Goal: Information Seeking & Learning: Learn about a topic

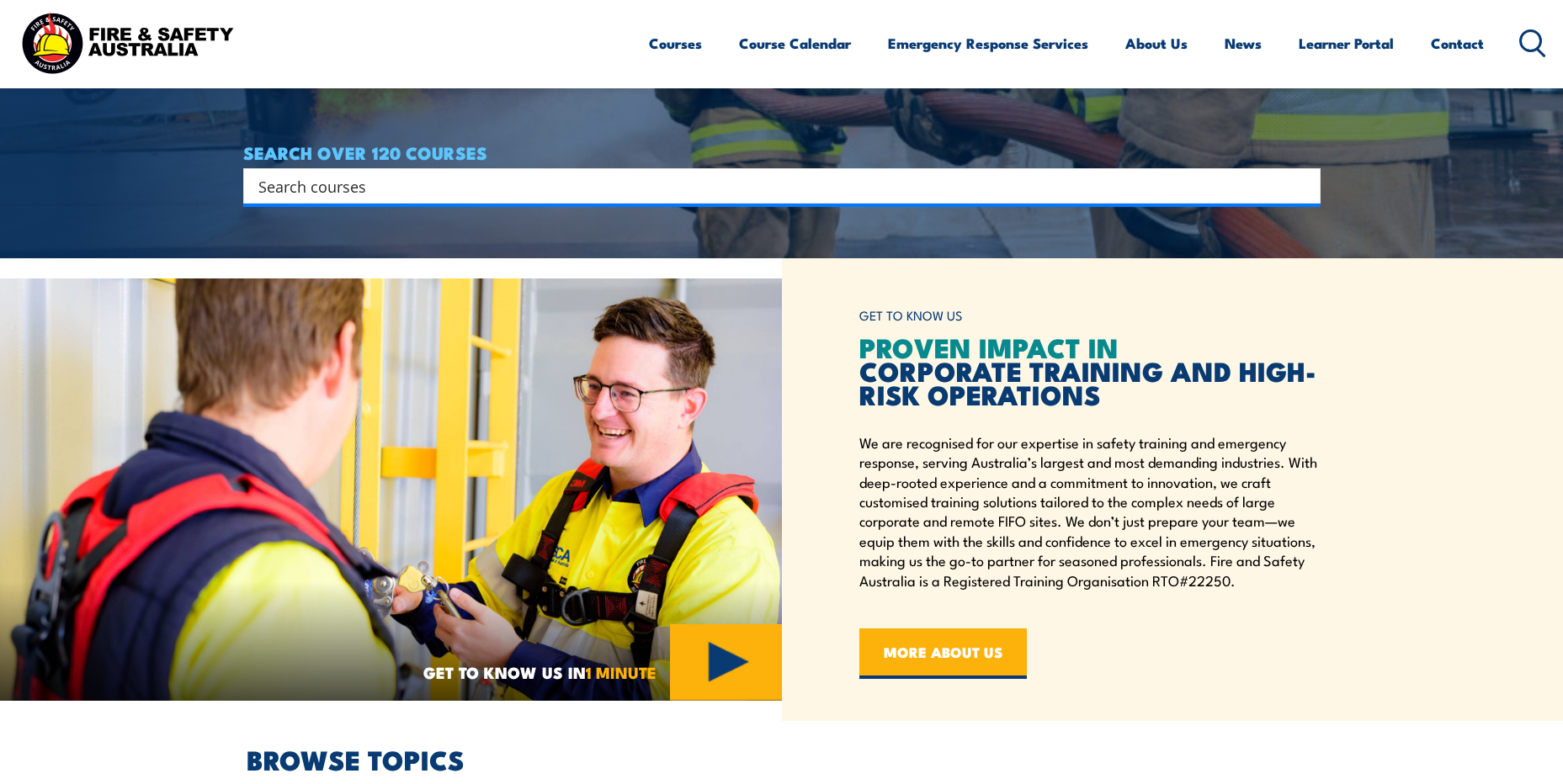
scroll to position [701, 0]
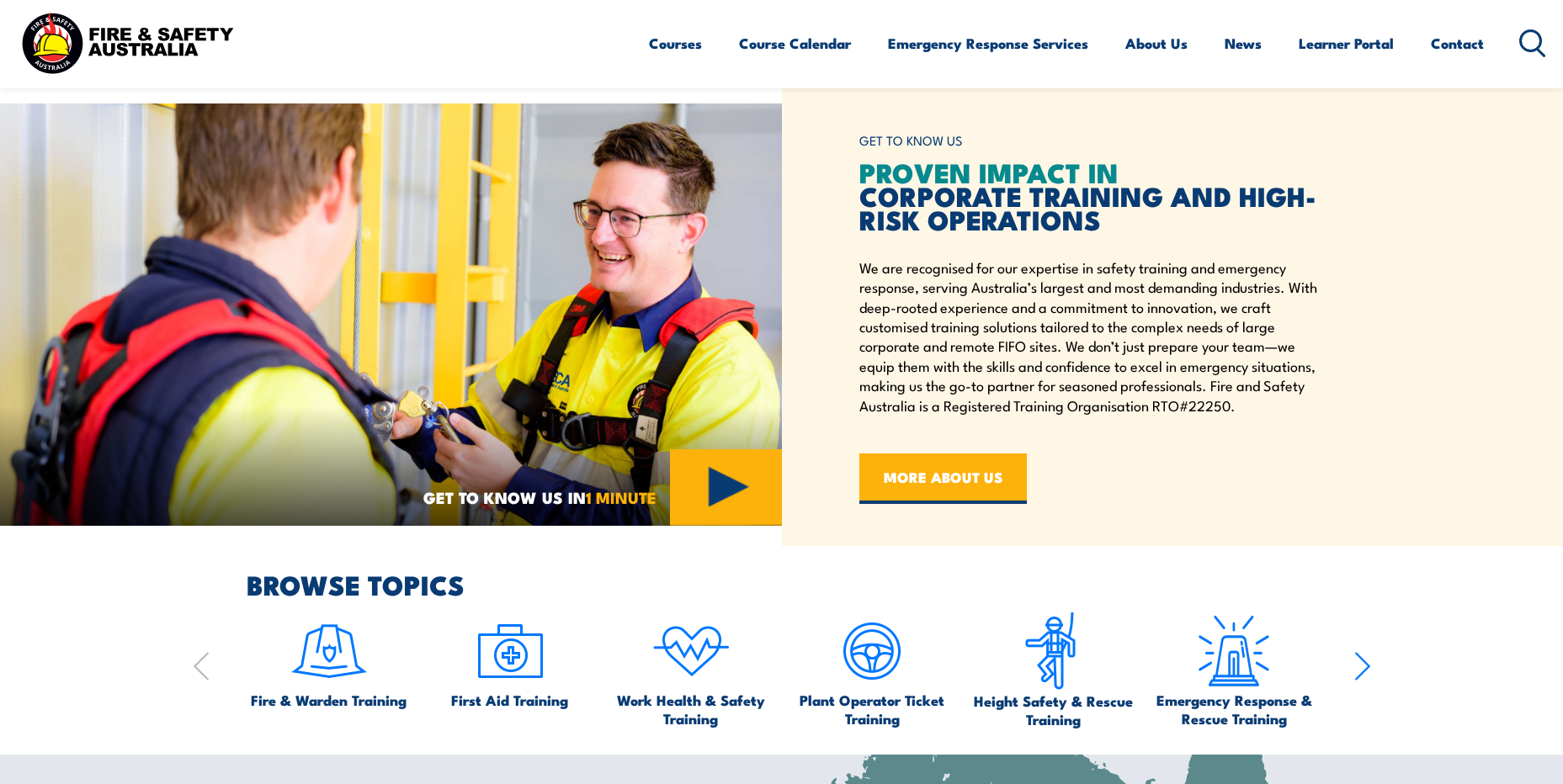
drag, startPoint x: 855, startPoint y: 132, endPoint x: 1119, endPoint y: 239, distance: 284.9
click at [1115, 236] on div "GET TO KNOW US PROVEN IMPACT IN CORPORATE TRAINING AND HIGH-RISK OPERATIONS We …" at bounding box center [1172, 315] width 782 height 462
click at [1319, 428] on div "GET TO KNOW US PROVEN IMPACT IN CORPORATE TRAINING AND HIGH-RISK OPERATIONS We …" at bounding box center [1098, 315] width 478 height 378
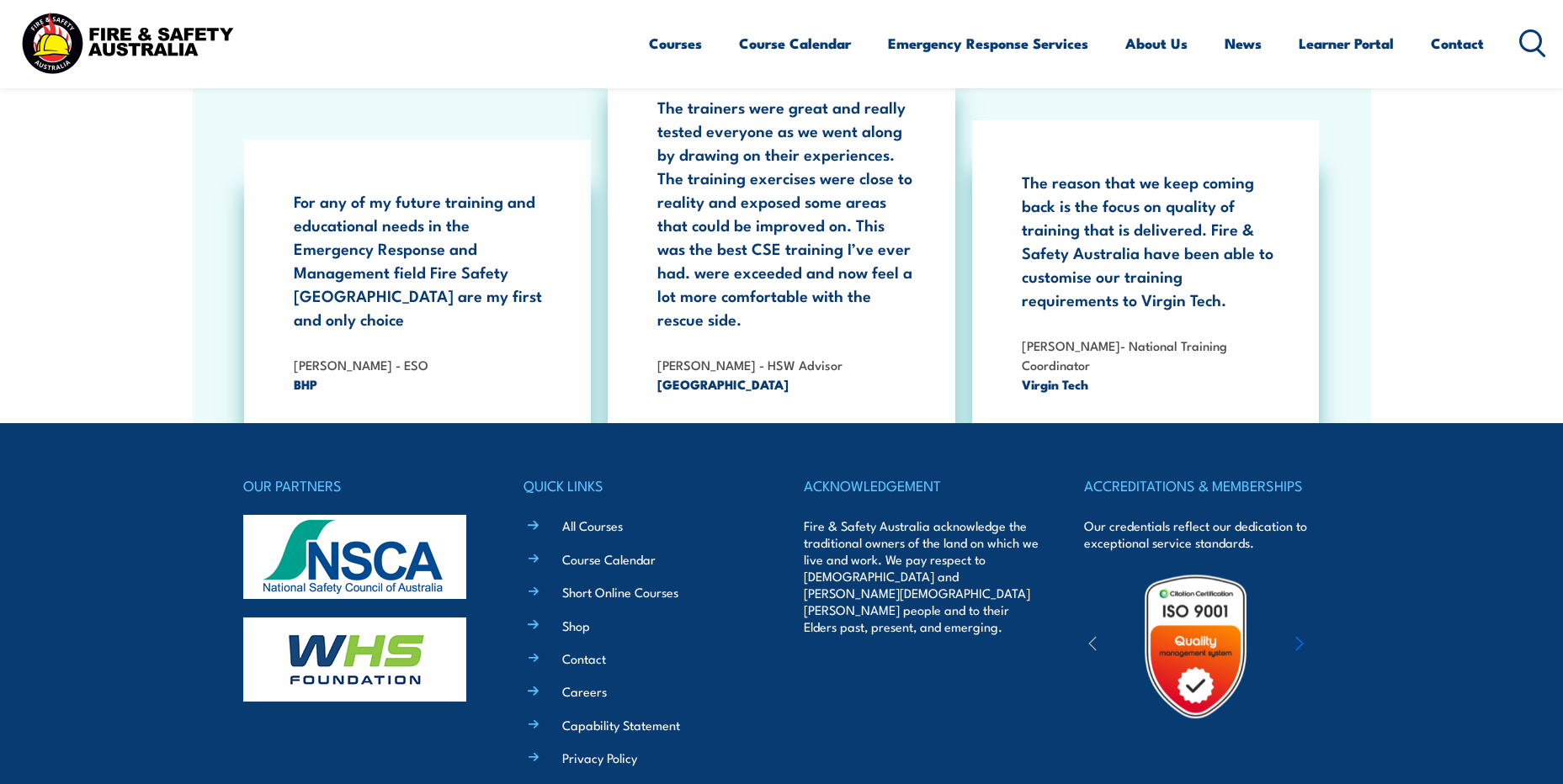
scroll to position [3079, 0]
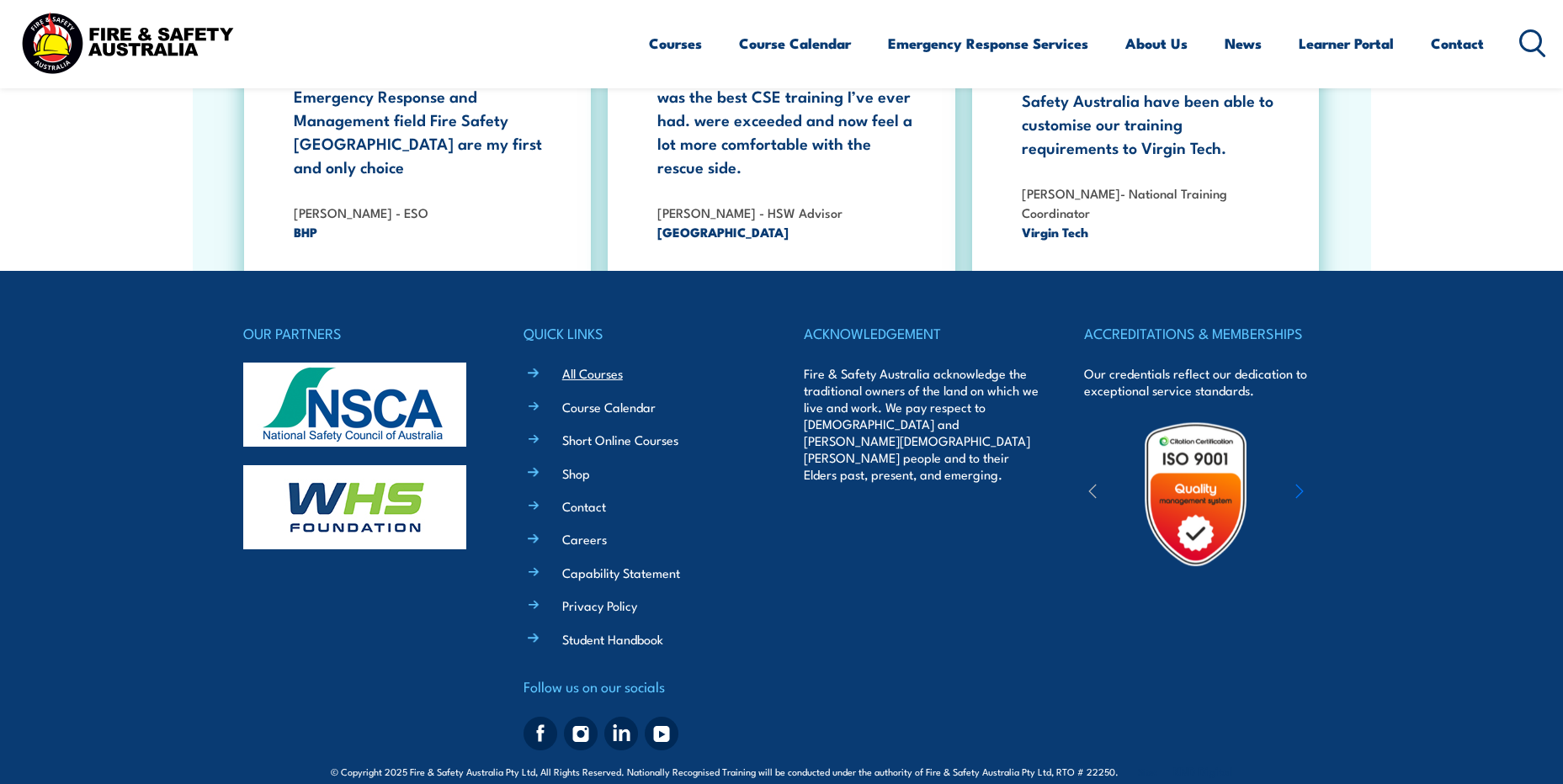
click at [589, 364] on link "All Courses" at bounding box center [592, 373] width 60 height 18
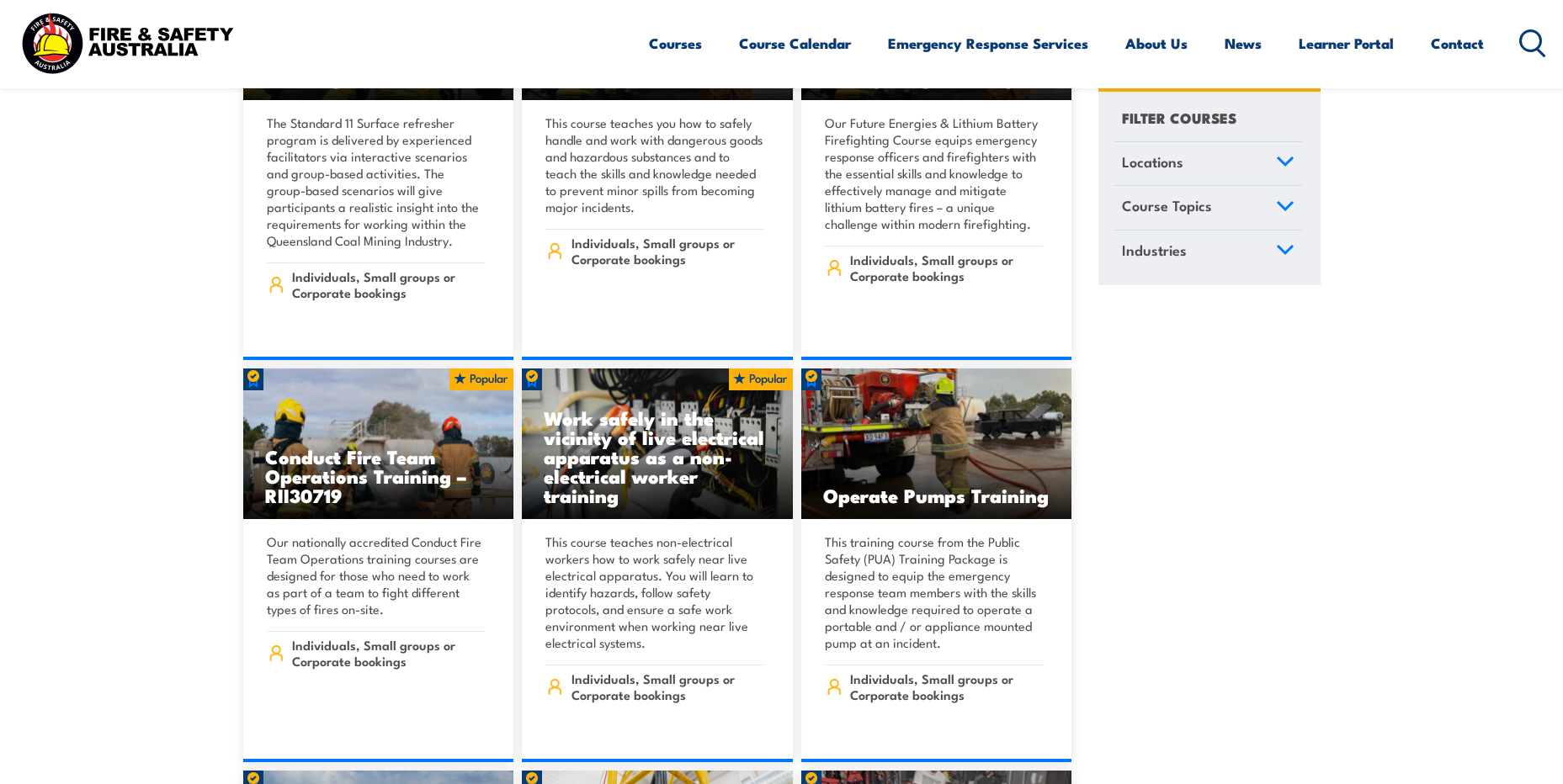
scroll to position [2525, 0]
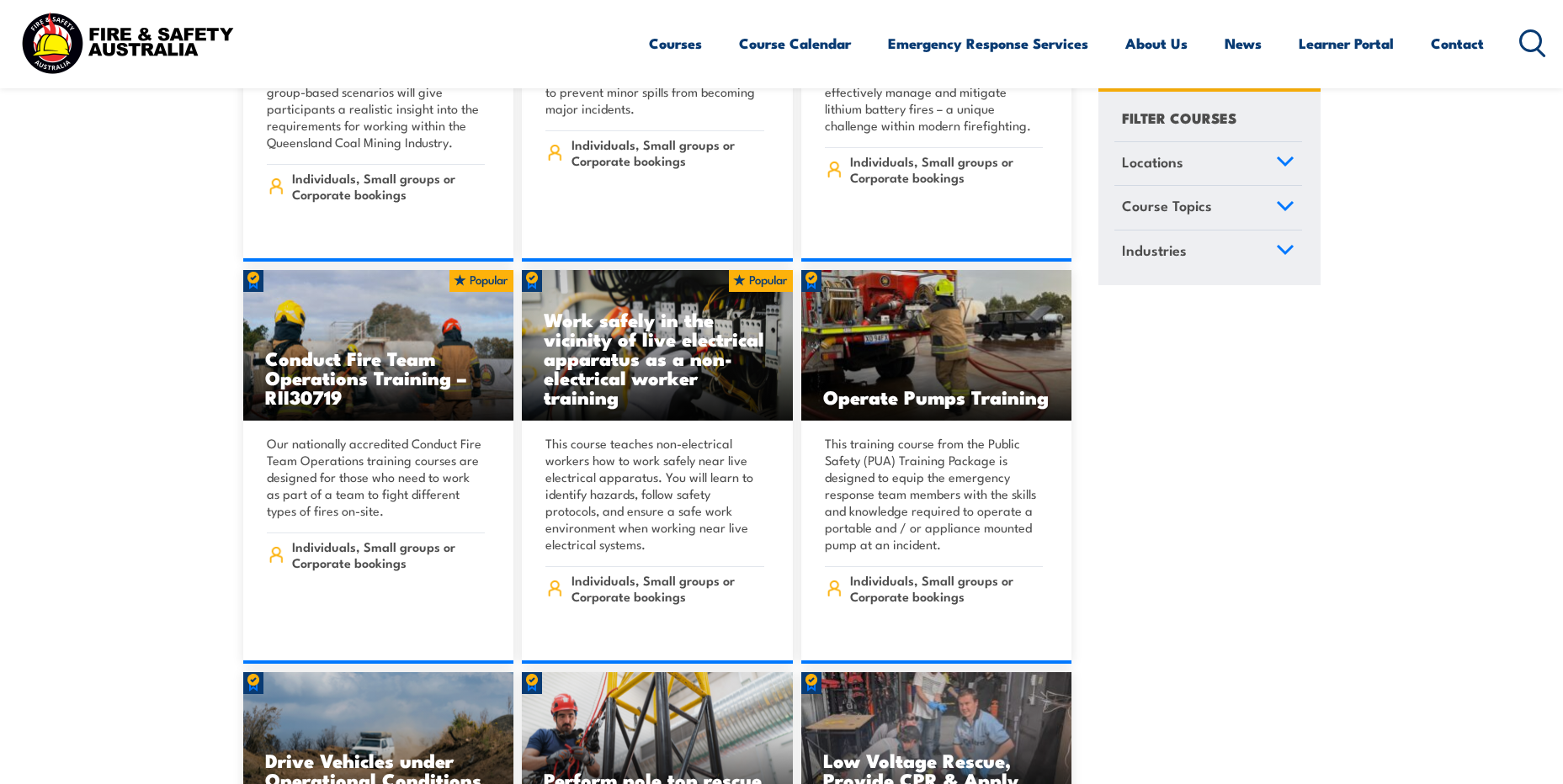
click at [1283, 204] on icon at bounding box center [1285, 206] width 19 height 12
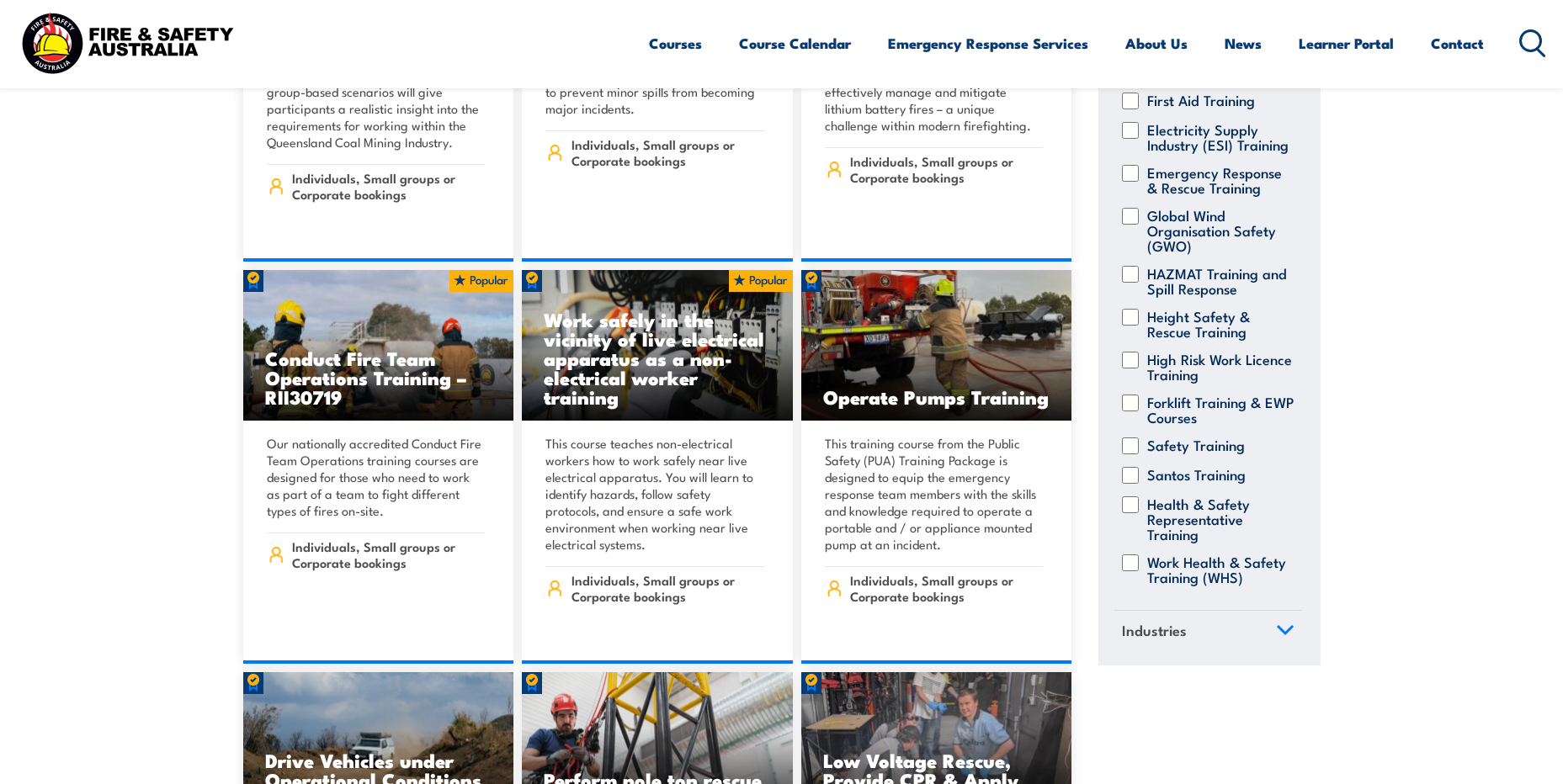
scroll to position [326, 0]
click at [1126, 334] on div "Aviation Safety Training Confined Space Training Fire & Warden Training Driver …" at bounding box center [1208, 279] width 187 height 662
click at [1128, 352] on input "High Risk Work Licence Training" at bounding box center [1131, 360] width 17 height 17
checkbox input "true"
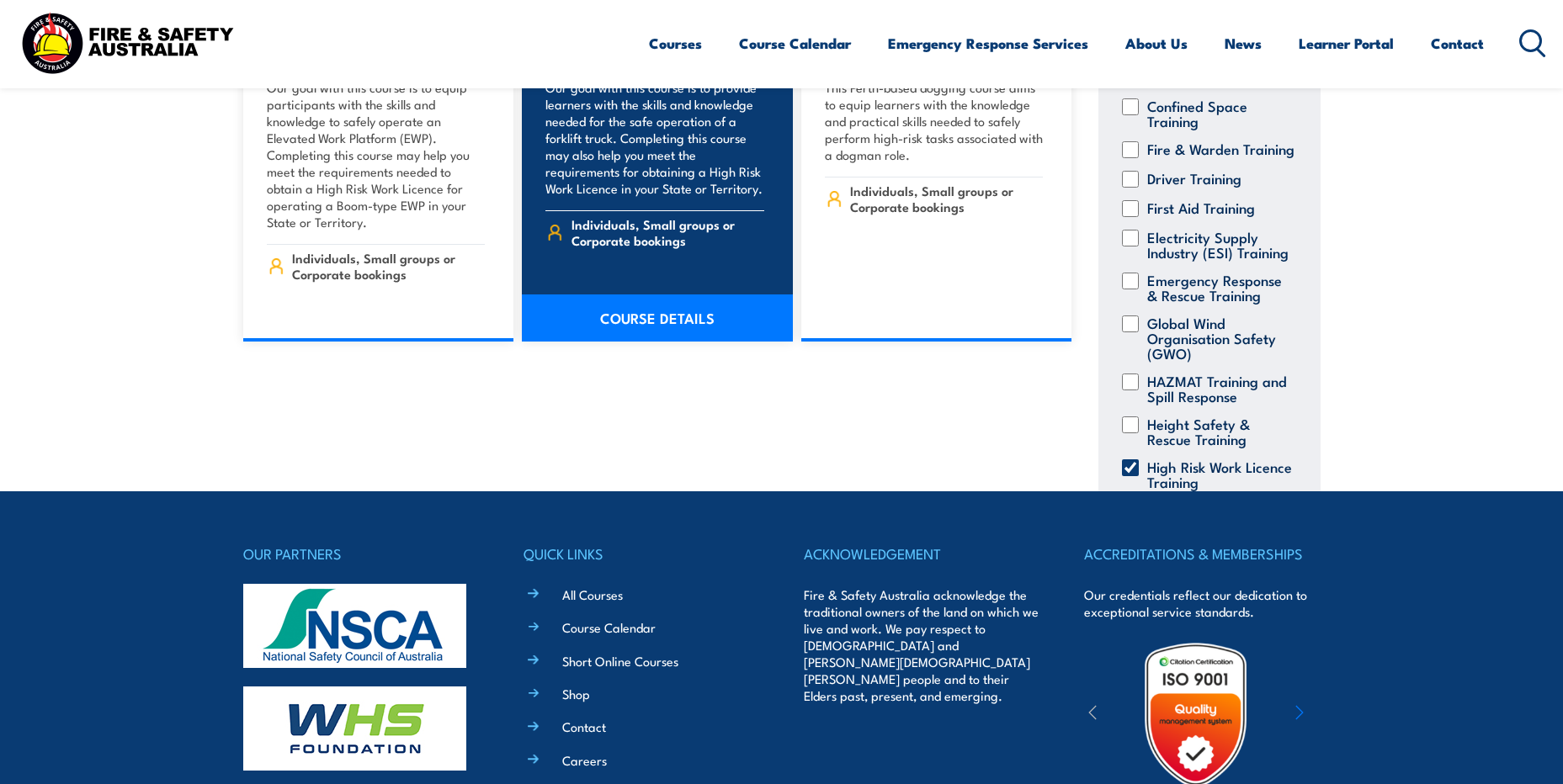
scroll to position [925, 0]
